Goal: Task Accomplishment & Management: Manage account settings

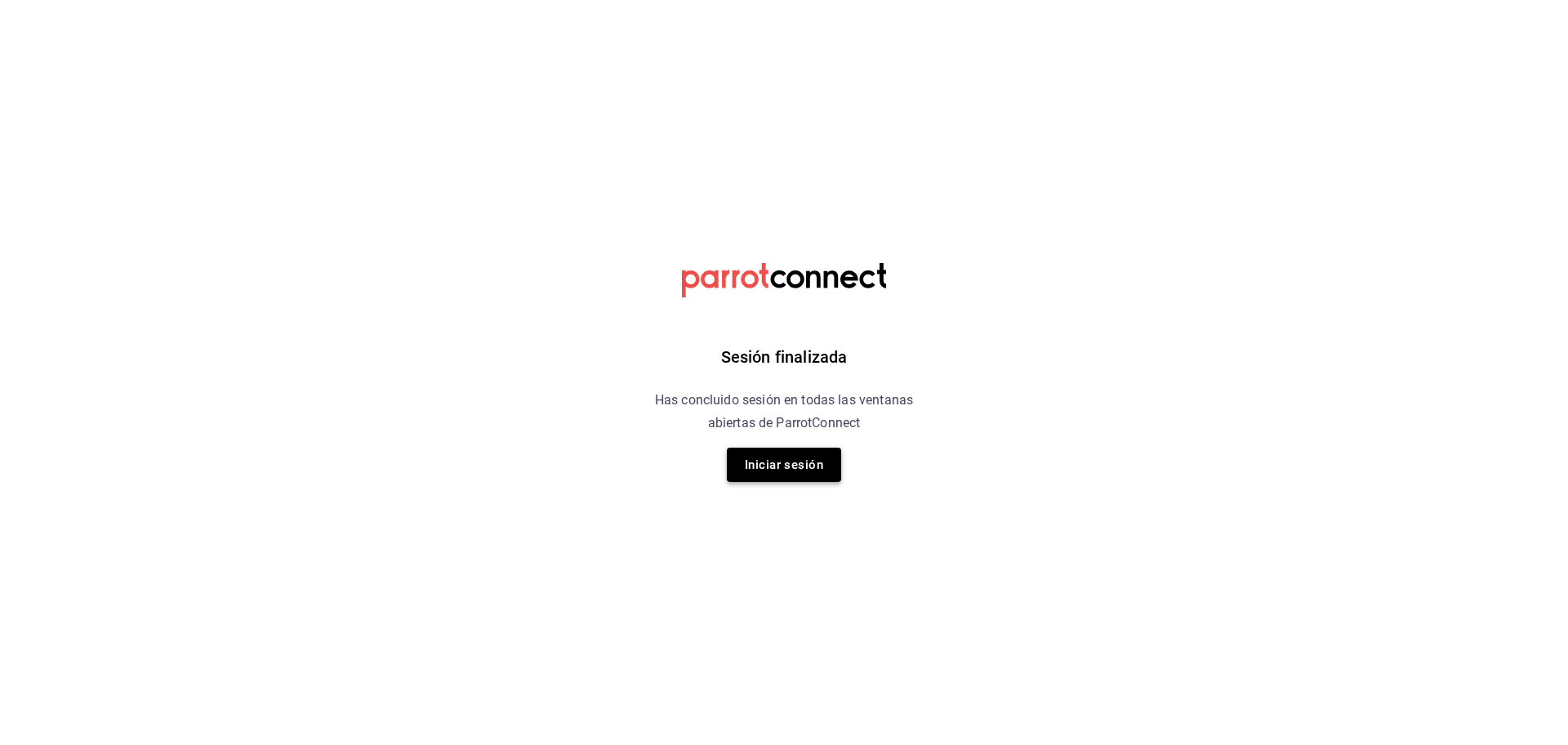
click at [759, 468] on button "Iniciar sesión" at bounding box center [784, 464] width 114 height 34
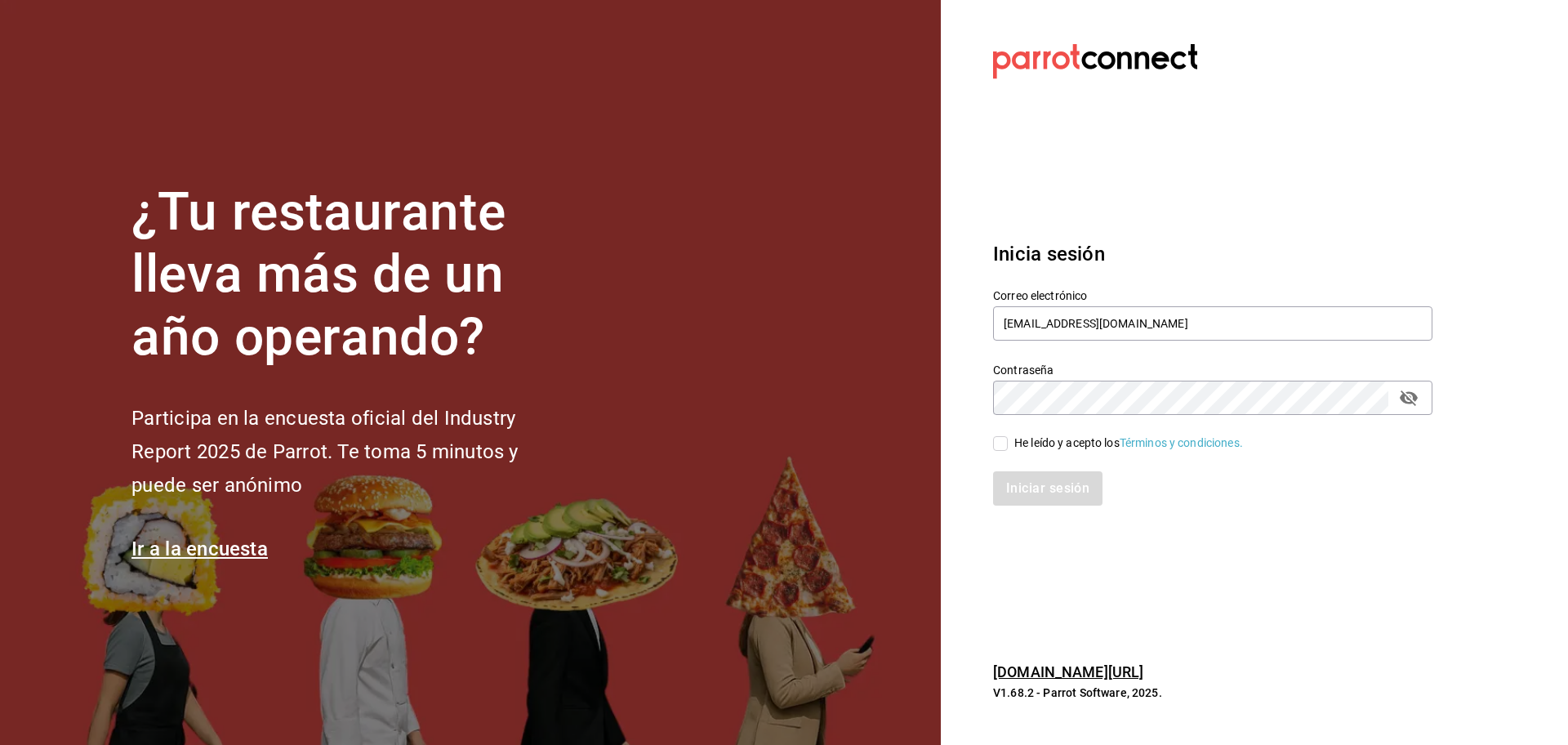
click at [1004, 443] on input "He leído y acepto los Términos y condiciones." at bounding box center [1000, 443] width 15 height 15
checkbox input "true"
click at [1039, 495] on button "Iniciar sesión" at bounding box center [1049, 488] width 111 height 34
